Goal: Information Seeking & Learning: Check status

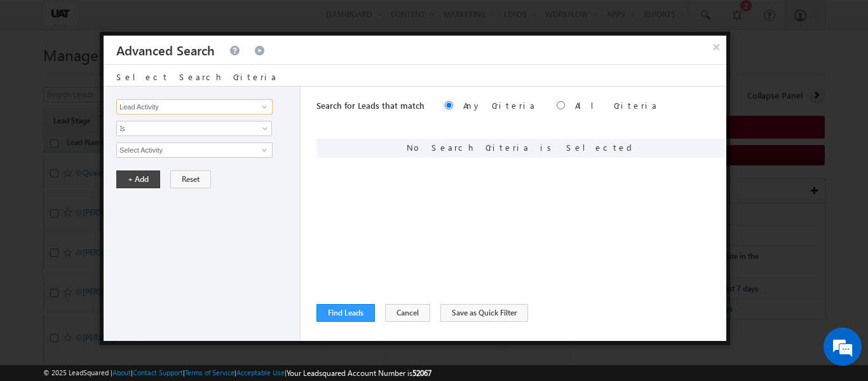
click at [156, 106] on input "Lead Activity" at bounding box center [194, 106] width 156 height 15
click at [158, 135] on link "Proposal Number" at bounding box center [194, 133] width 156 height 15
type input "Proposal Number"
click at [156, 144] on input "text" at bounding box center [194, 149] width 156 height 15
click at [149, 154] on input "text" at bounding box center [194, 149] width 156 height 15
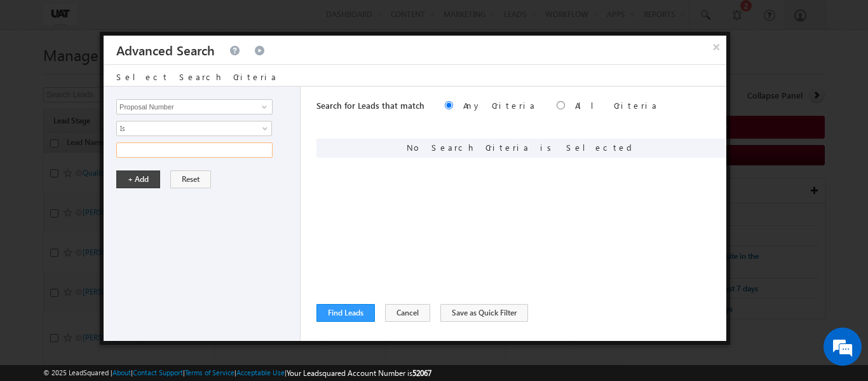
paste input "05259617"
type input "05259617"
click at [140, 177] on button "+ Add" at bounding box center [138, 179] width 44 height 18
click at [337, 302] on div "Search for Leads that match Any Criteria All Criteria Note that the current tri…" at bounding box center [521, 213] width 410 height 254
click at [557, 102] on input "radio" at bounding box center [561, 105] width 8 height 8
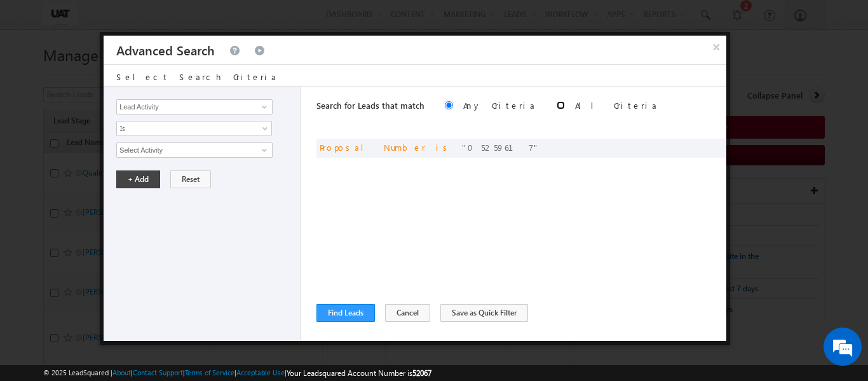
radio input "true"
click at [331, 315] on button "Find Leads" at bounding box center [345, 313] width 58 height 18
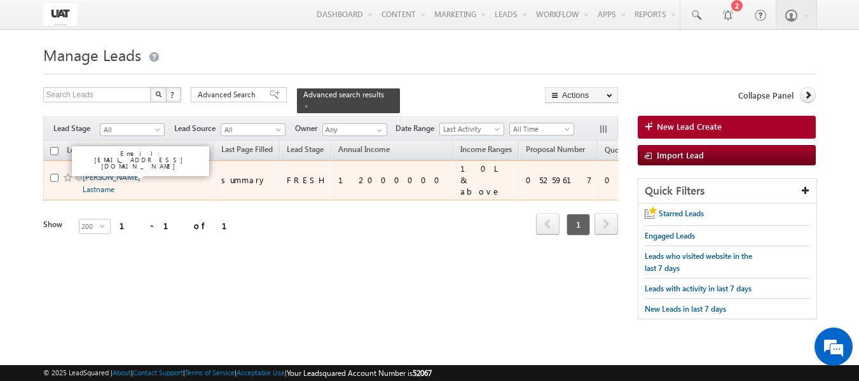
click at [93, 172] on link "[PERSON_NAME] Lastname" at bounding box center [112, 183] width 58 height 22
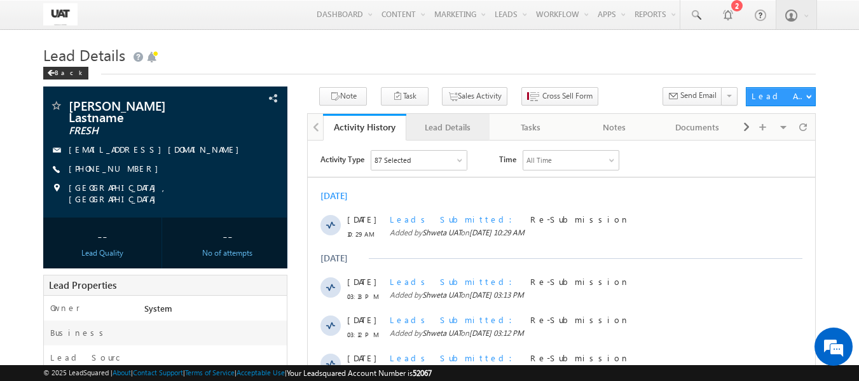
click at [445, 132] on div "Lead Details" at bounding box center [447, 126] width 62 height 15
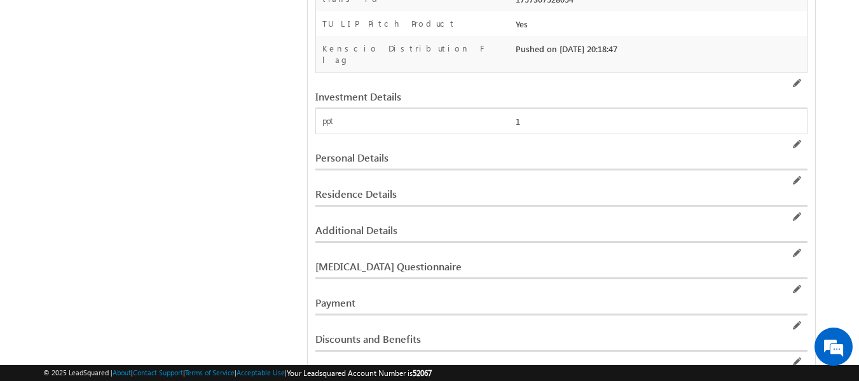
scroll to position [1439, 0]
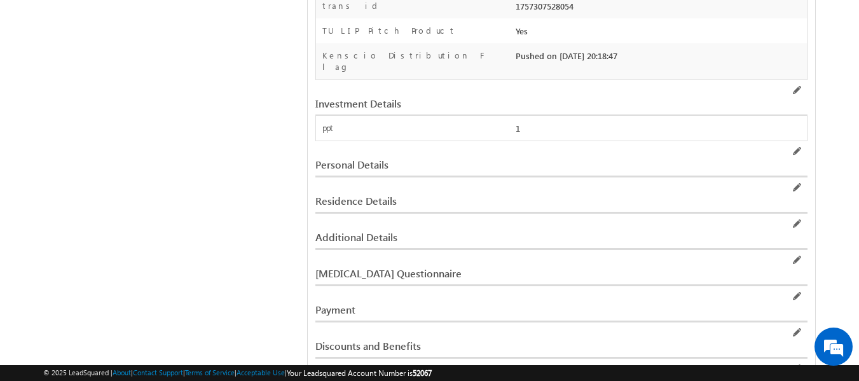
click at [369, 159] on div "Personal Details" at bounding box center [476, 164] width 323 height 11
click at [367, 195] on div "Residence Details" at bounding box center [476, 200] width 323 height 11
click at [358, 195] on div "Residence Details" at bounding box center [476, 200] width 323 height 11
click at [787, 182] on div at bounding box center [729, 189] width 156 height 14
click at [798, 182] on span at bounding box center [796, 187] width 10 height 10
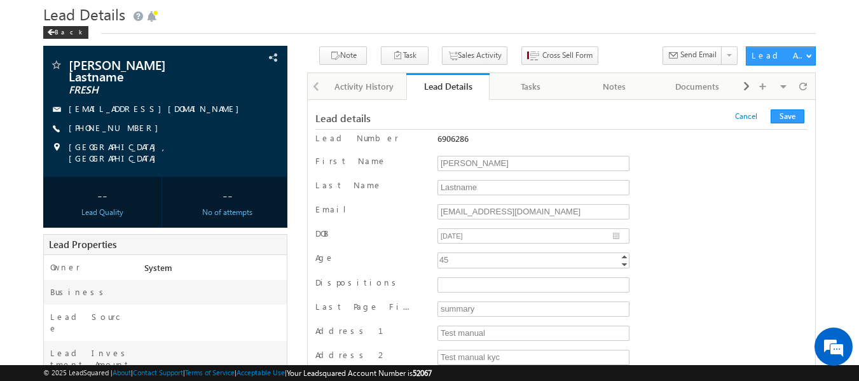
scroll to position [0, 0]
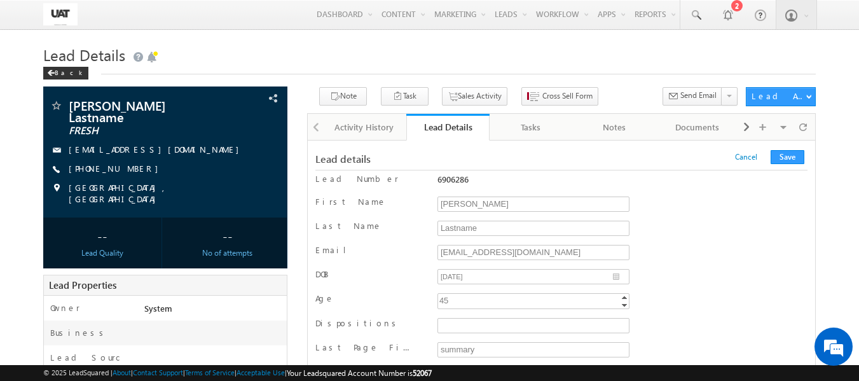
click at [316, 131] on div at bounding box center [315, 126] width 15 height 25
click at [337, 126] on div "Activity History" at bounding box center [364, 126] width 62 height 15
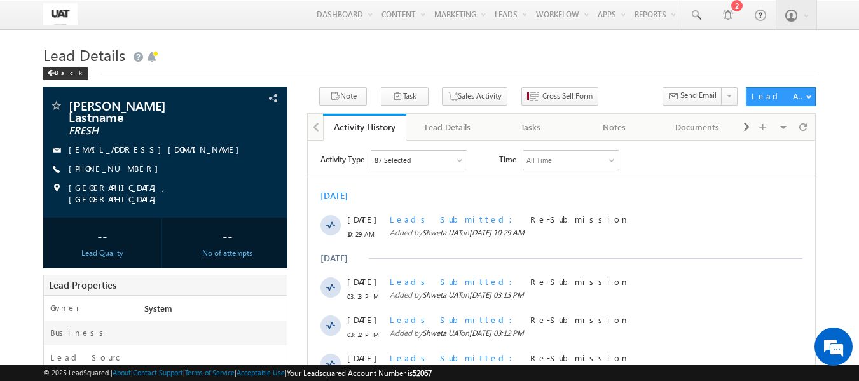
click at [316, 124] on div at bounding box center [315, 126] width 15 height 25
click at [65, 76] on div "Back" at bounding box center [65, 73] width 45 height 13
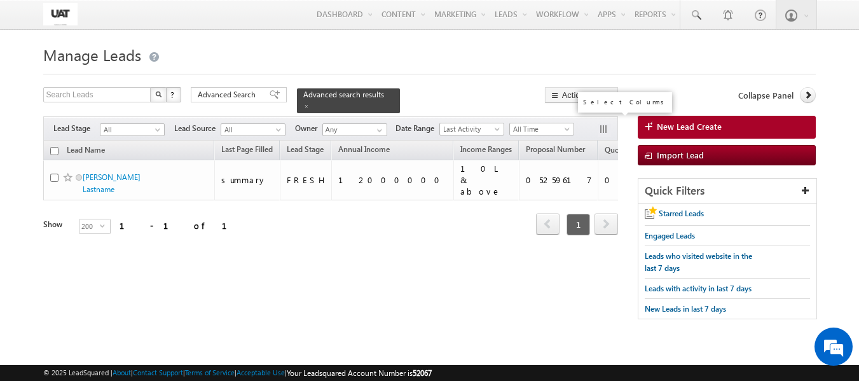
click at [607, 124] on button "button" at bounding box center [604, 130] width 13 height 13
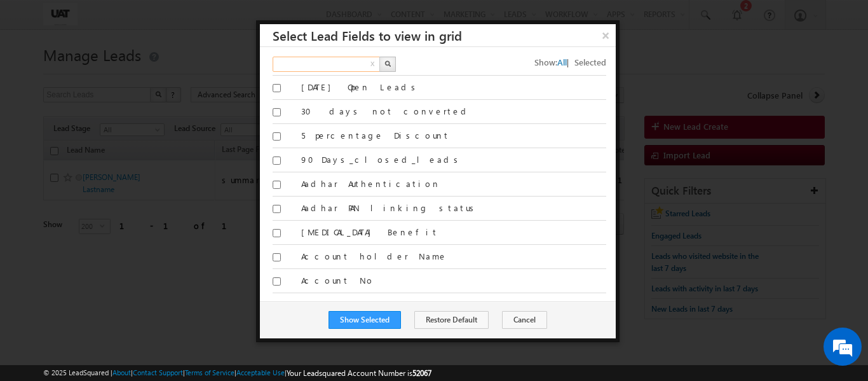
click at [341, 69] on input "text" at bounding box center [327, 64] width 109 height 15
type input "kyc"
click at [391, 67] on button "button" at bounding box center [387, 64] width 17 height 15
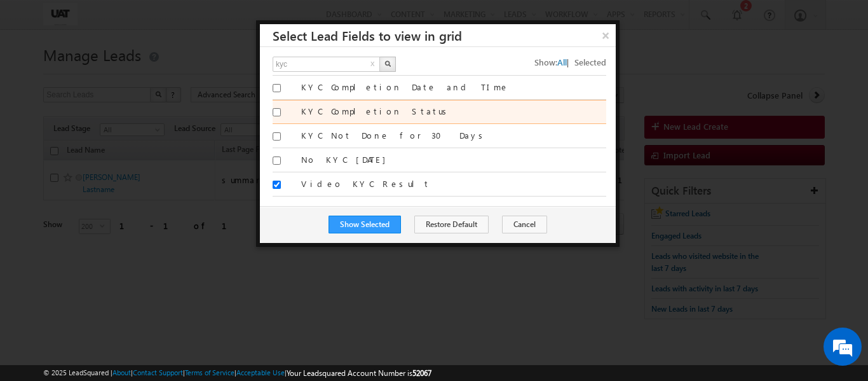
click at [357, 114] on label "KYC Completion Status" at bounding box center [453, 110] width 305 height 11
click at [281, 114] on input "KYC Completion Status" at bounding box center [277, 112] width 8 height 8
checkbox input "true"
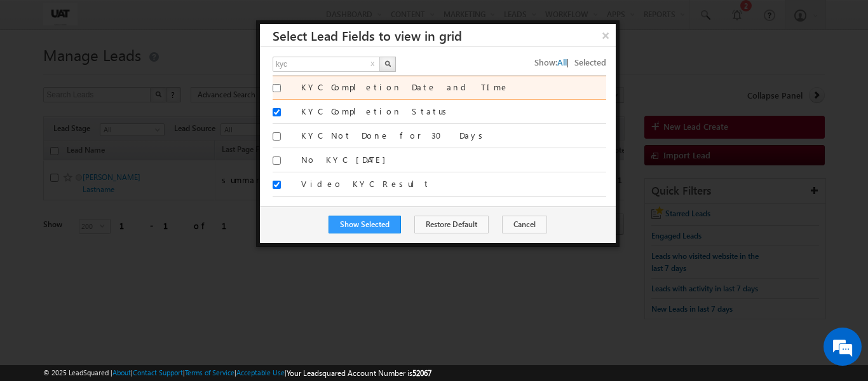
click at [315, 89] on label "KYC Completion Date and TIme" at bounding box center [453, 86] width 305 height 11
click at [281, 89] on input "KYC Completion Date and TIme" at bounding box center [277, 88] width 8 height 8
checkbox input "true"
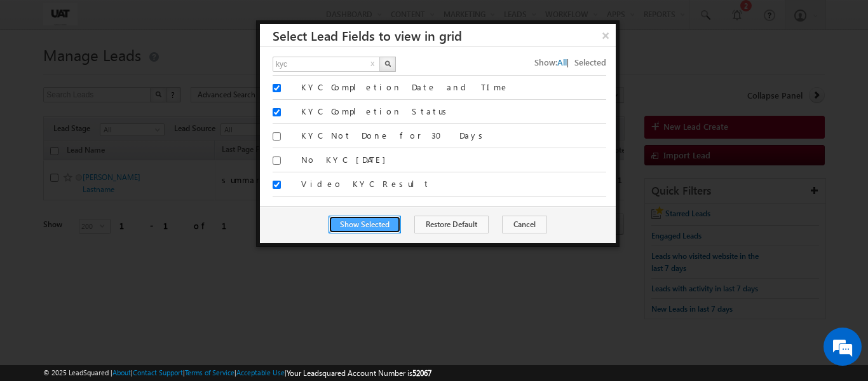
click at [374, 226] on button "Show Selected" at bounding box center [365, 224] width 72 height 18
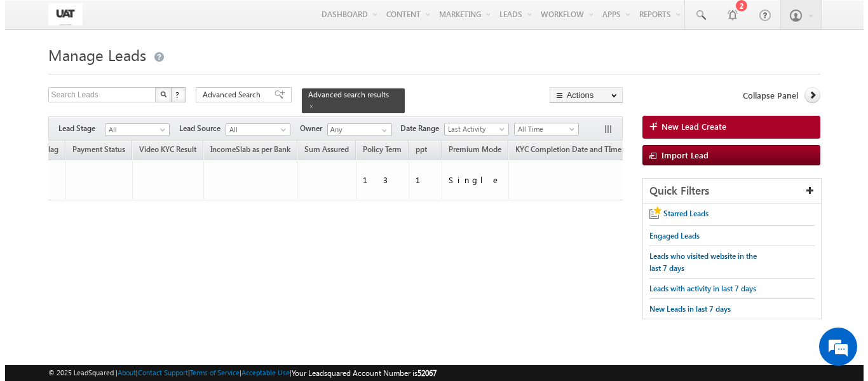
scroll to position [0, 2280]
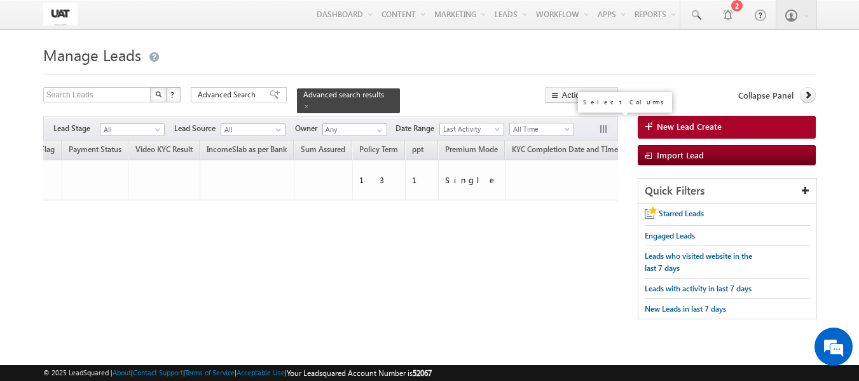
click at [604, 124] on button "button" at bounding box center [604, 130] width 13 height 13
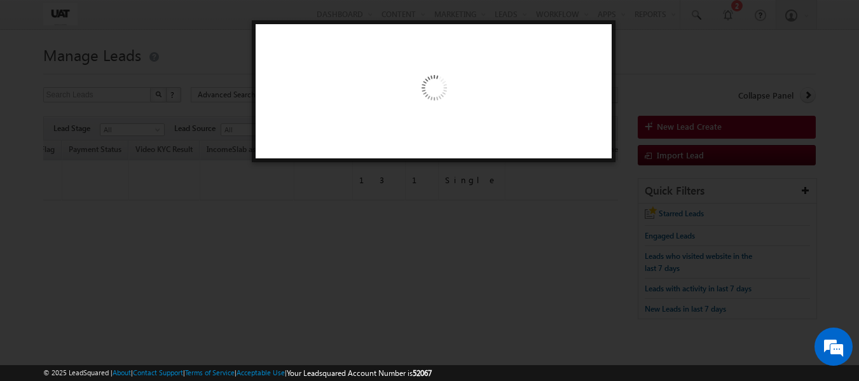
scroll to position [0, 2275]
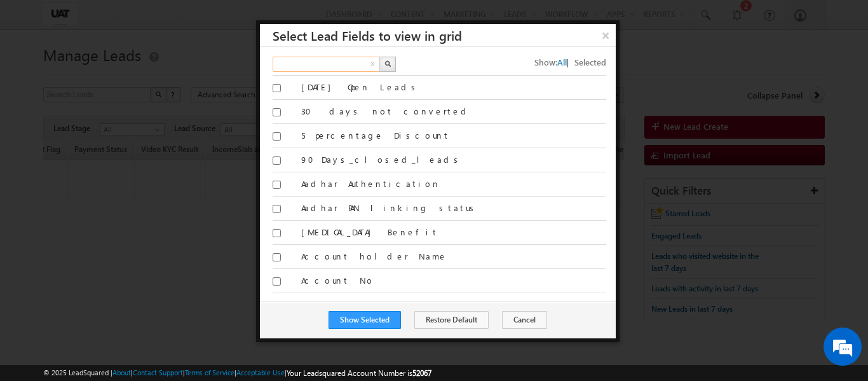
click at [349, 69] on input "text" at bounding box center [327, 64] width 109 height 15
type input "kyc"
click at [384, 62] on img "button" at bounding box center [387, 63] width 6 height 6
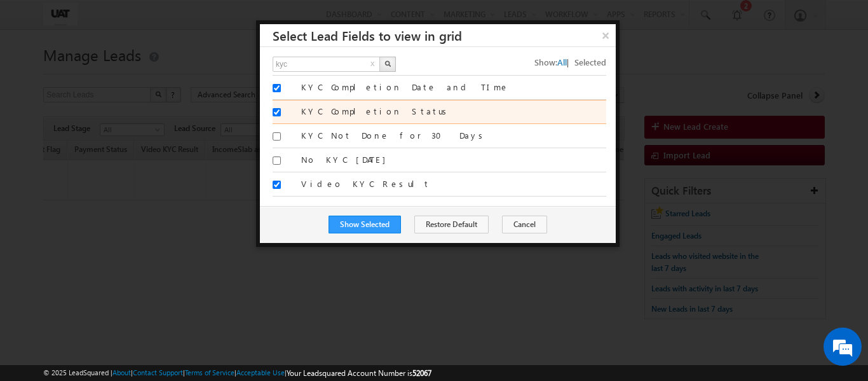
click at [304, 110] on label "KYC Completion Status" at bounding box center [453, 110] width 305 height 11
click at [281, 110] on input "KYC Completion Status" at bounding box center [277, 112] width 8 height 8
checkbox input "false"
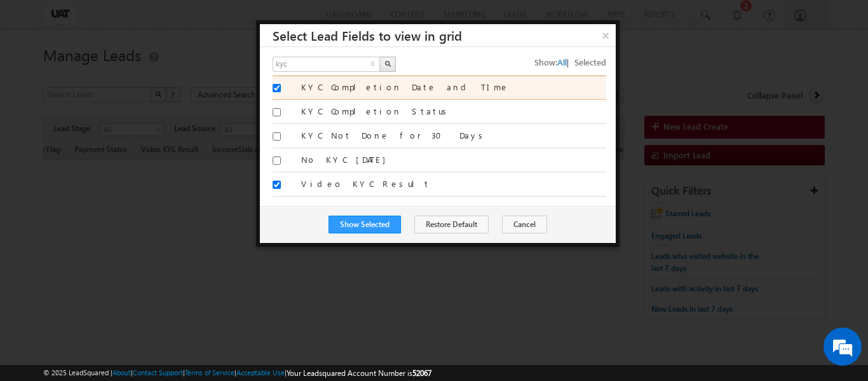
click at [296, 90] on div "KYC Completion Date and TIme" at bounding box center [440, 88] width 334 height 24
click at [278, 90] on input "KYC Completion Date and TIme" at bounding box center [277, 88] width 8 height 8
checkbox input "false"
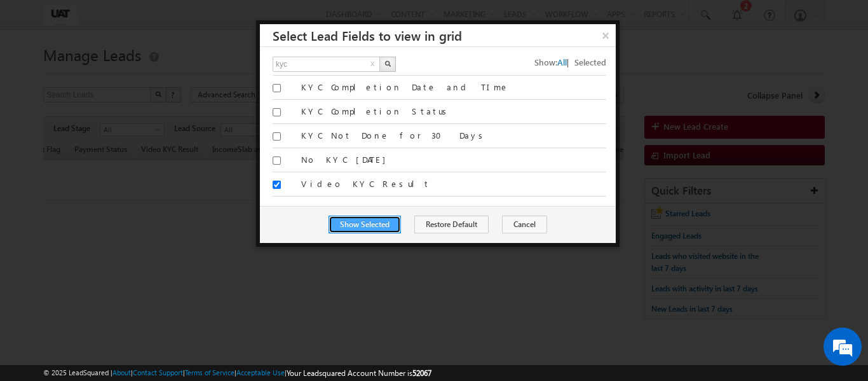
click at [386, 222] on button "Show Selected" at bounding box center [365, 224] width 72 height 18
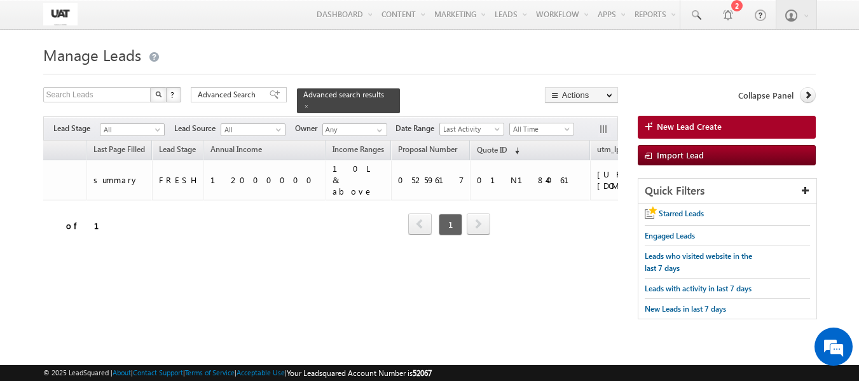
scroll to position [0, 0]
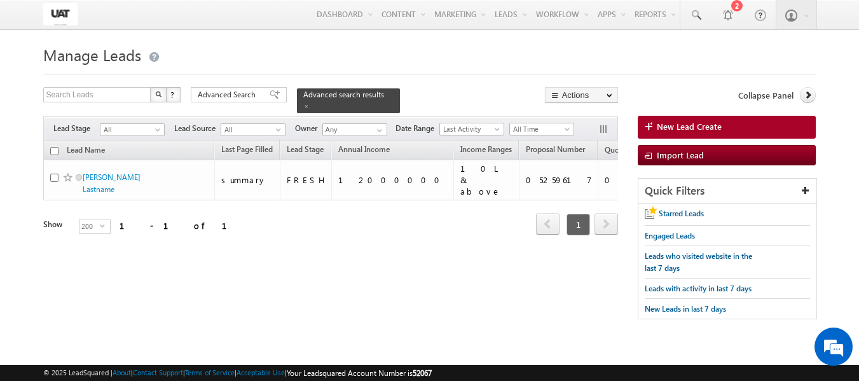
click at [275, 55] on h1 "Manage Leads" at bounding box center [429, 53] width 773 height 25
